Goal: Navigation & Orientation: Find specific page/section

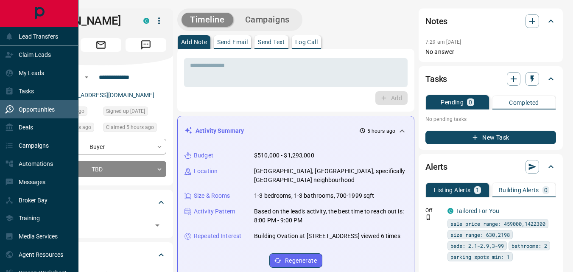
click at [43, 110] on p "Opportunities" at bounding box center [37, 109] width 36 height 7
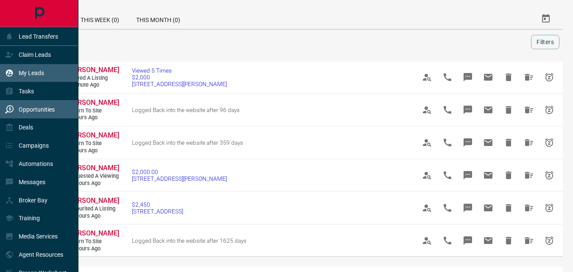
click at [39, 81] on div "My Leads" at bounding box center [39, 73] width 78 height 18
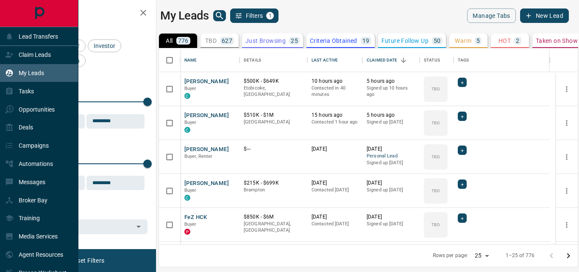
scroll to position [190, 413]
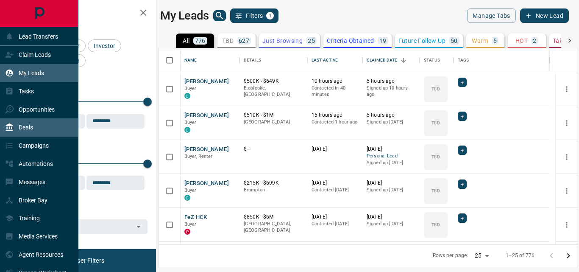
click at [25, 126] on p "Deals" at bounding box center [26, 127] width 14 height 7
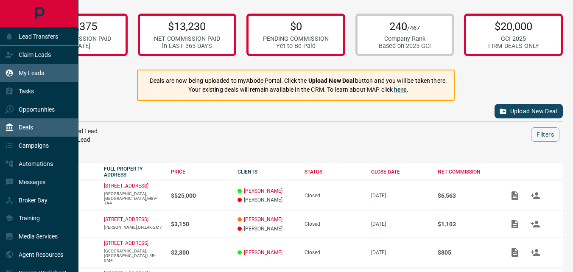
click at [30, 72] on p "My Leads" at bounding box center [31, 73] width 25 height 7
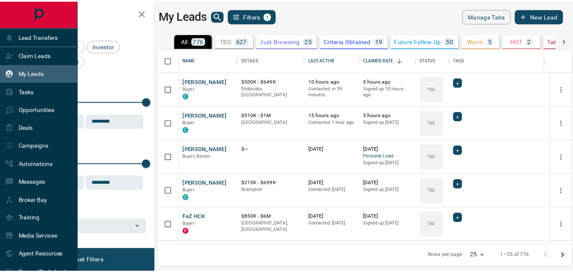
scroll to position [190, 413]
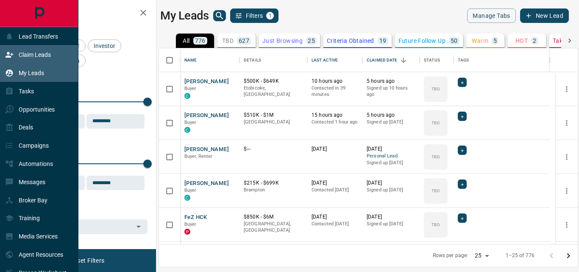
click at [24, 53] on p "Claim Leads" at bounding box center [35, 54] width 32 height 7
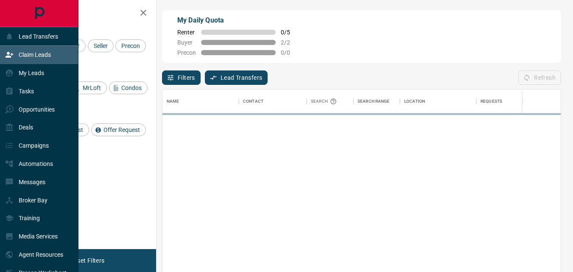
scroll to position [198, 392]
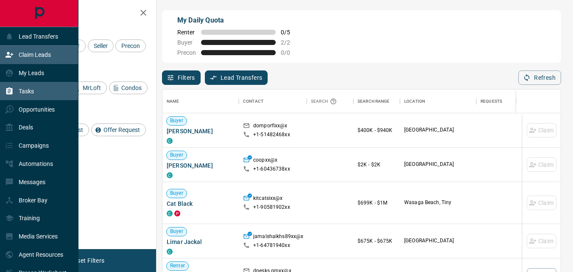
click at [28, 85] on div "Tasks" at bounding box center [19, 91] width 29 height 14
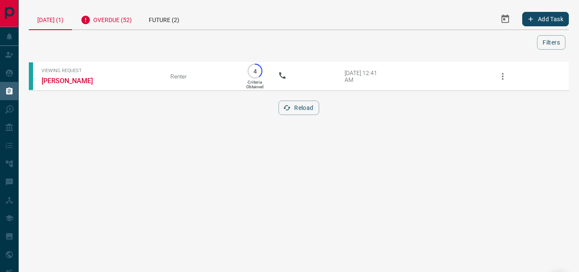
click at [117, 18] on div "Overdue (52)" at bounding box center [106, 18] width 68 height 21
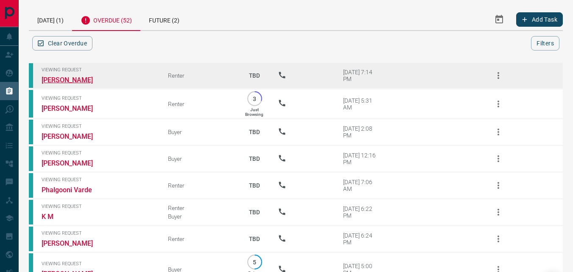
click at [52, 79] on link "[PERSON_NAME]" at bounding box center [74, 80] width 64 height 8
